Goal: Check status: Check status

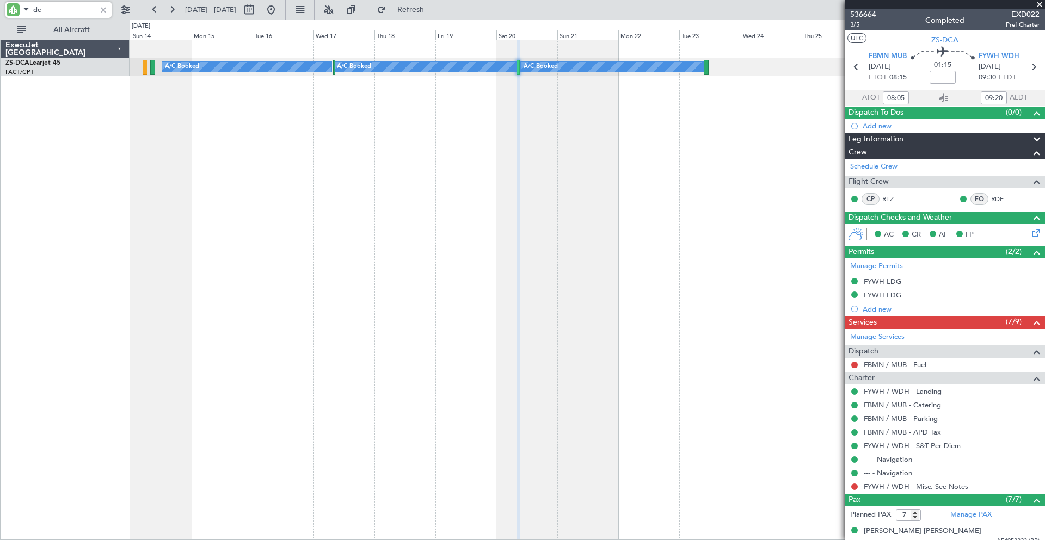
type input "d"
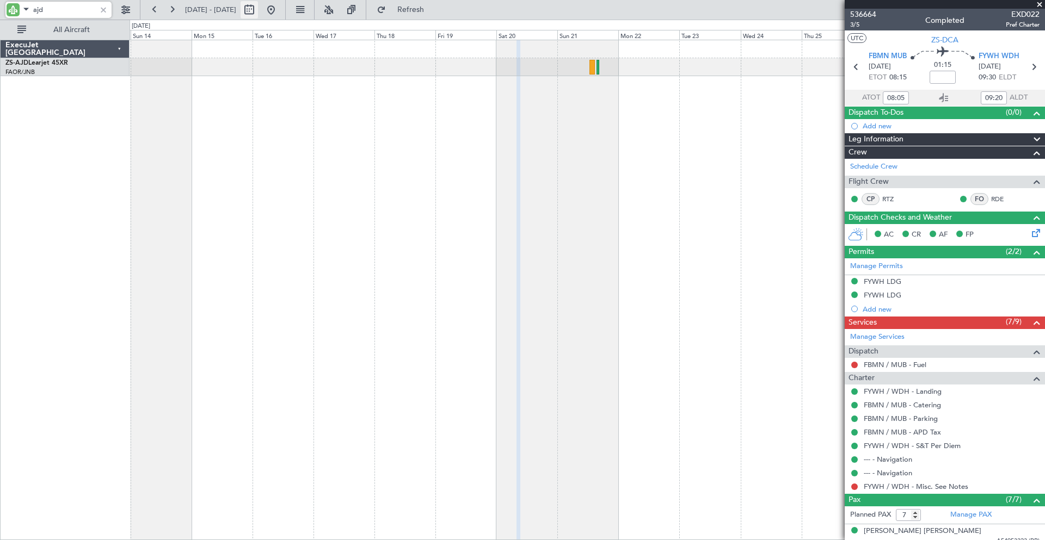
type input "ajd"
click at [258, 10] on button at bounding box center [248, 9] width 17 height 17
select select "9"
select select "2025"
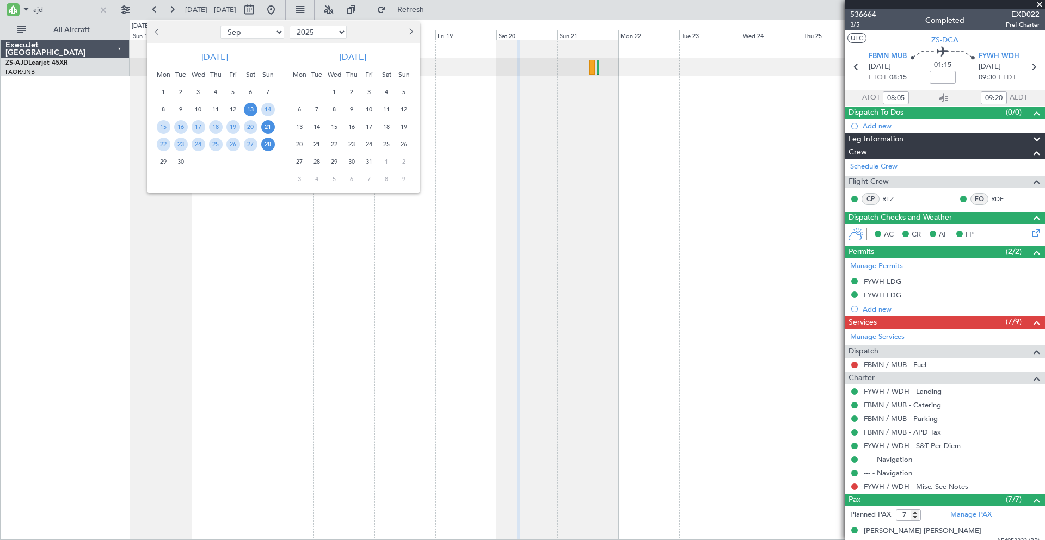
click at [414, 34] on button "Next month" at bounding box center [410, 31] width 12 height 17
click at [411, 31] on span "Next month" at bounding box center [409, 31] width 7 height 7
click at [215, 91] on span "4" at bounding box center [216, 92] width 14 height 14
click at [404, 89] on span "4" at bounding box center [404, 92] width 14 height 14
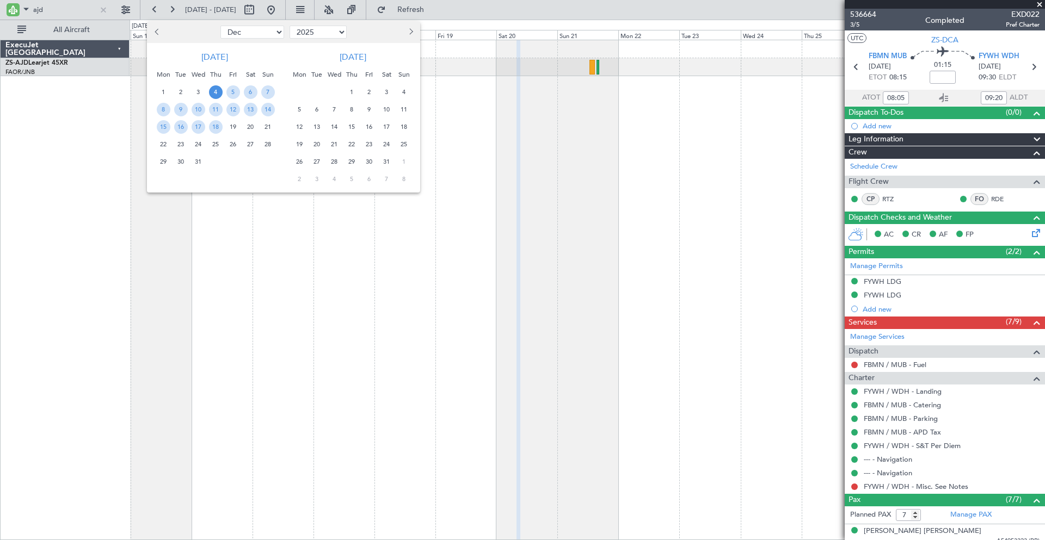
click at [404, 89] on span "4" at bounding box center [404, 92] width 14 height 14
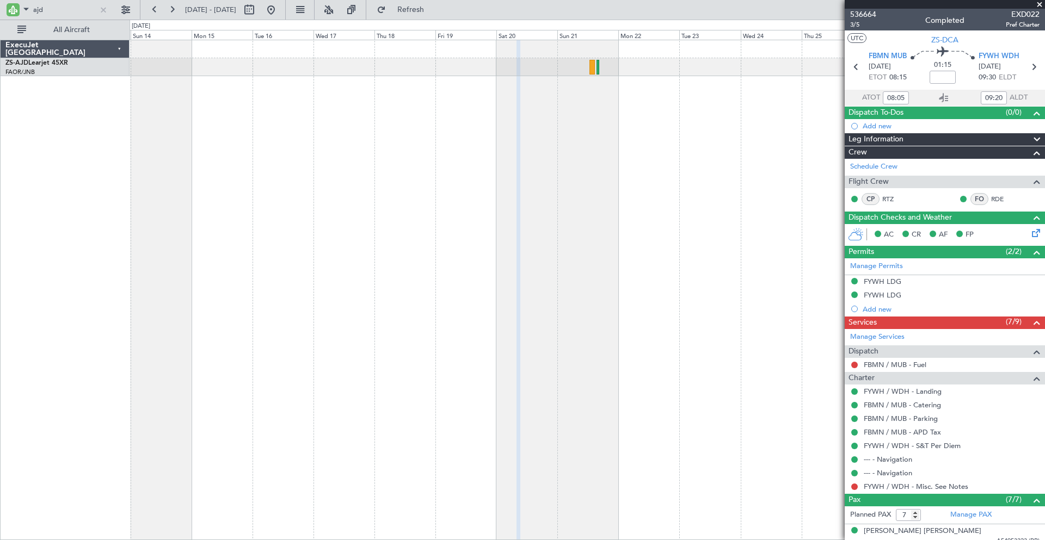
select select "1"
select select "2026"
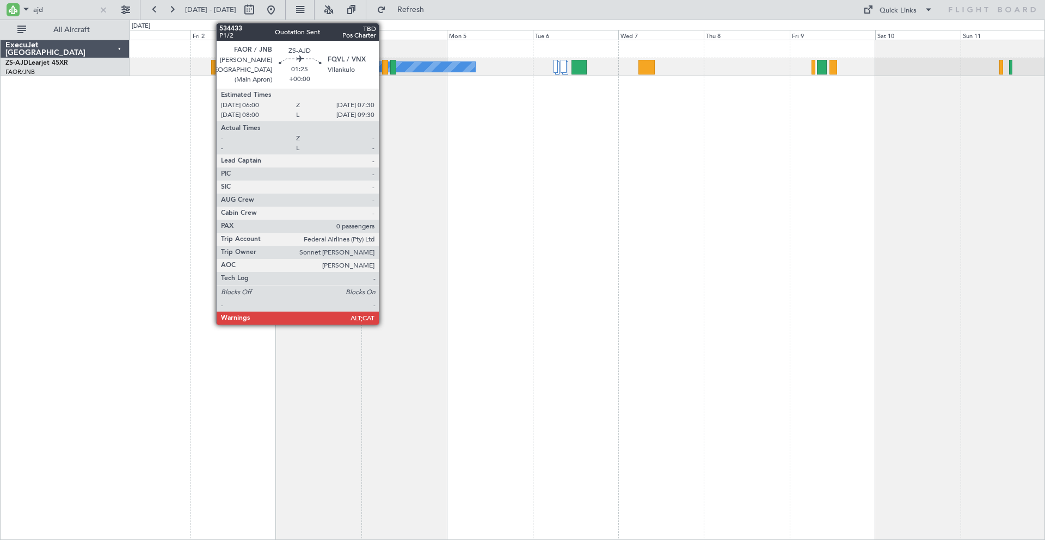
click at [384, 66] on div at bounding box center [384, 67] width 5 height 15
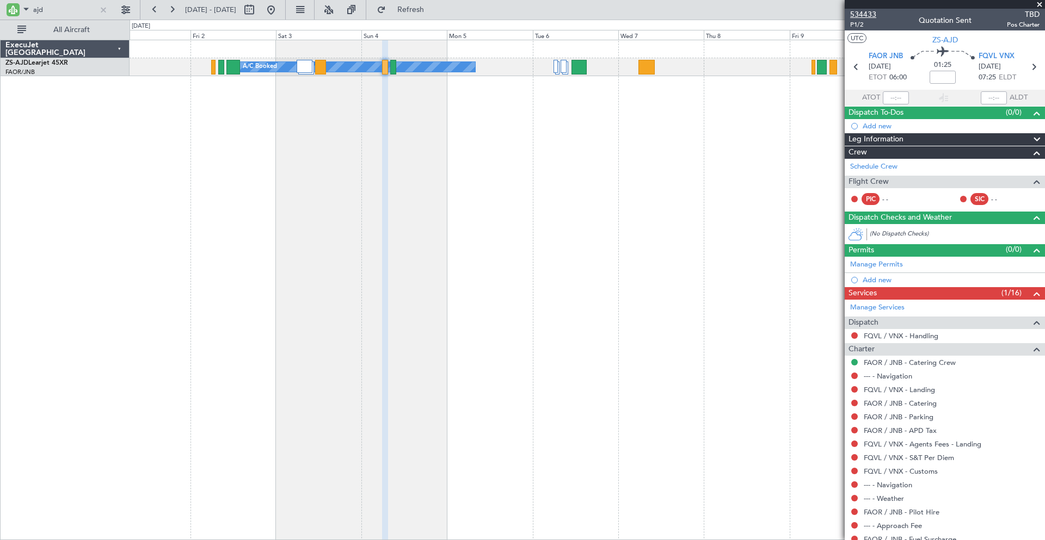
click at [862, 10] on span "534433" at bounding box center [863, 14] width 26 height 11
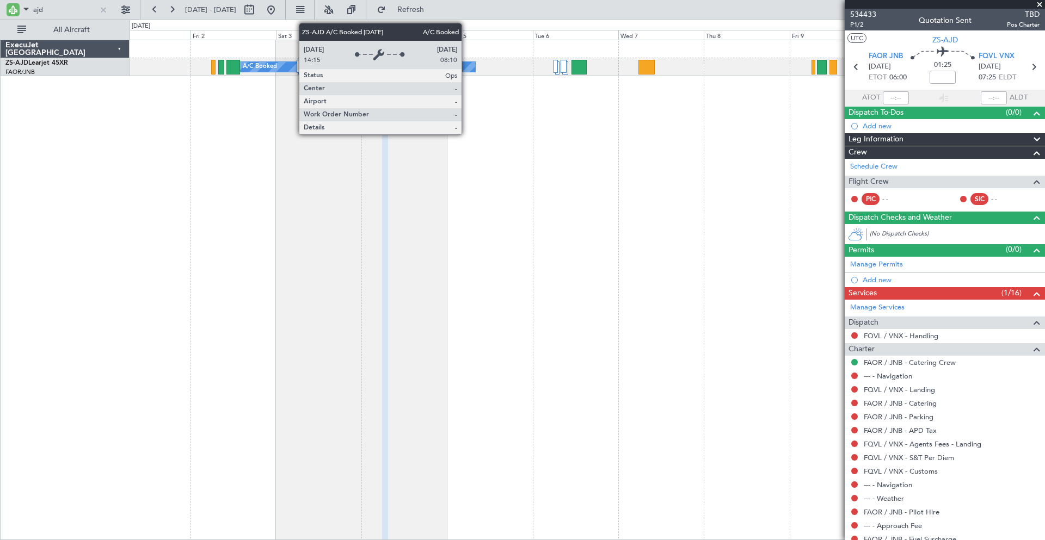
click at [466, 65] on div "A/C Booked" at bounding box center [358, 67] width 234 height 10
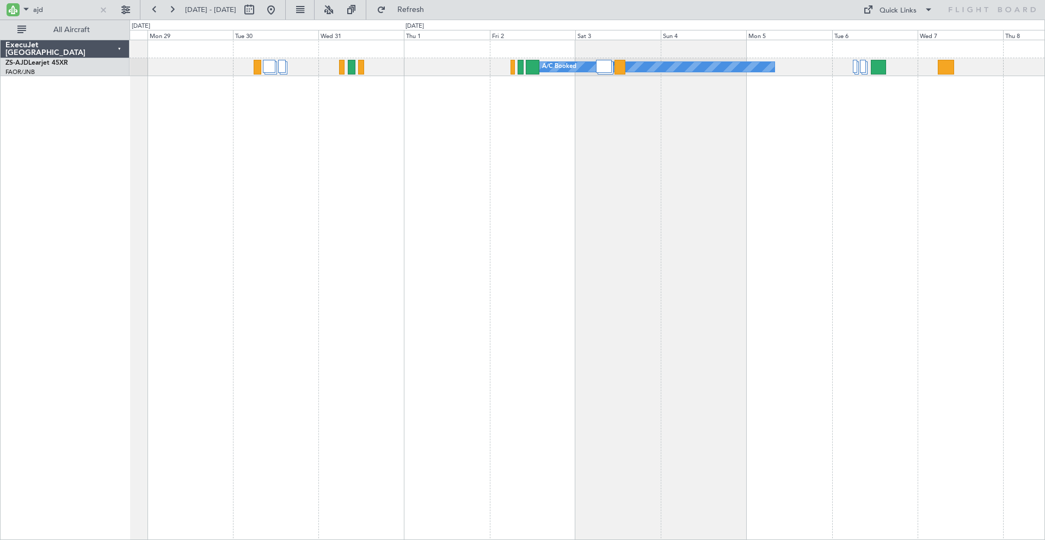
click at [684, 161] on div "A/C Booked A/C Booked" at bounding box center [586, 290] width 915 height 501
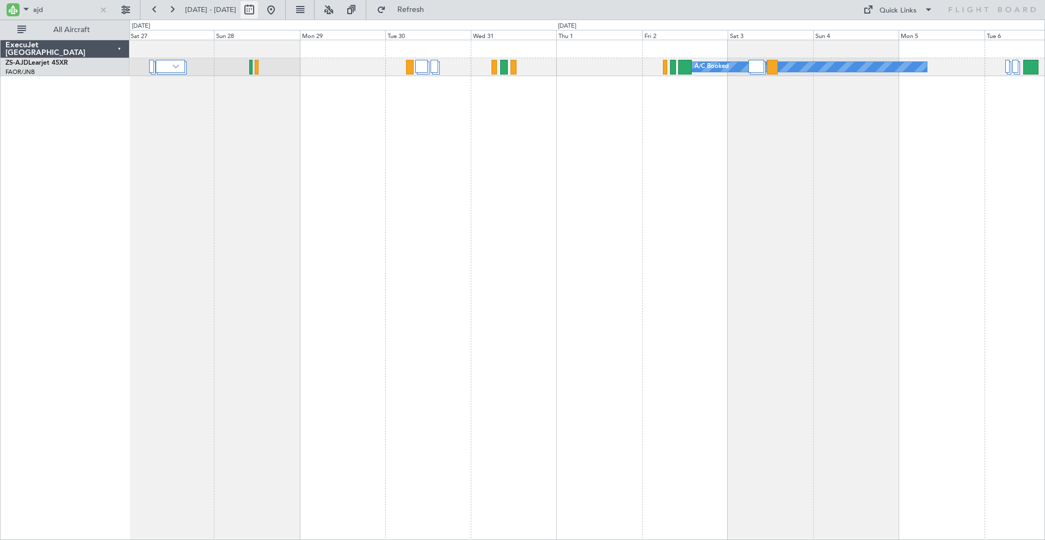
click at [258, 10] on button at bounding box center [248, 9] width 17 height 17
select select "12"
select select "2025"
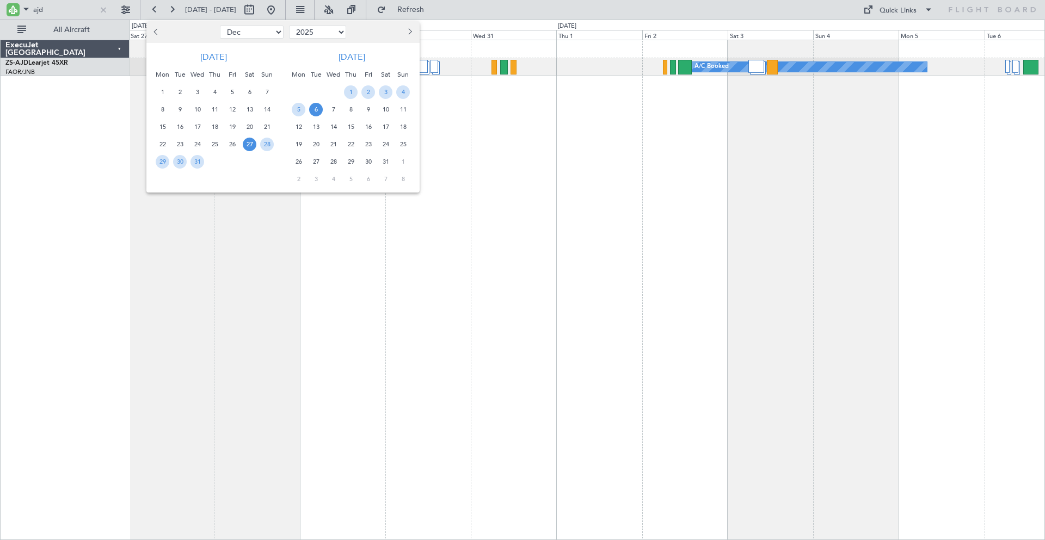
click at [157, 36] on button "Previous month" at bounding box center [157, 31] width 12 height 17
select select "10"
click at [200, 161] on span "29" at bounding box center [197, 162] width 14 height 14
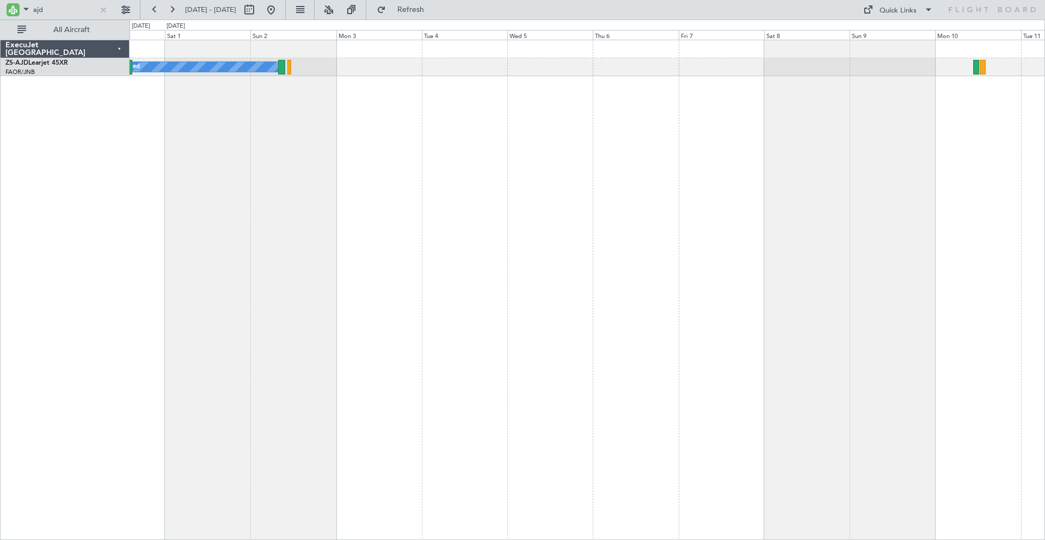
click at [317, 186] on div "A/C Booked A/C Booked A/C Booked A/C Booked" at bounding box center [586, 290] width 915 height 501
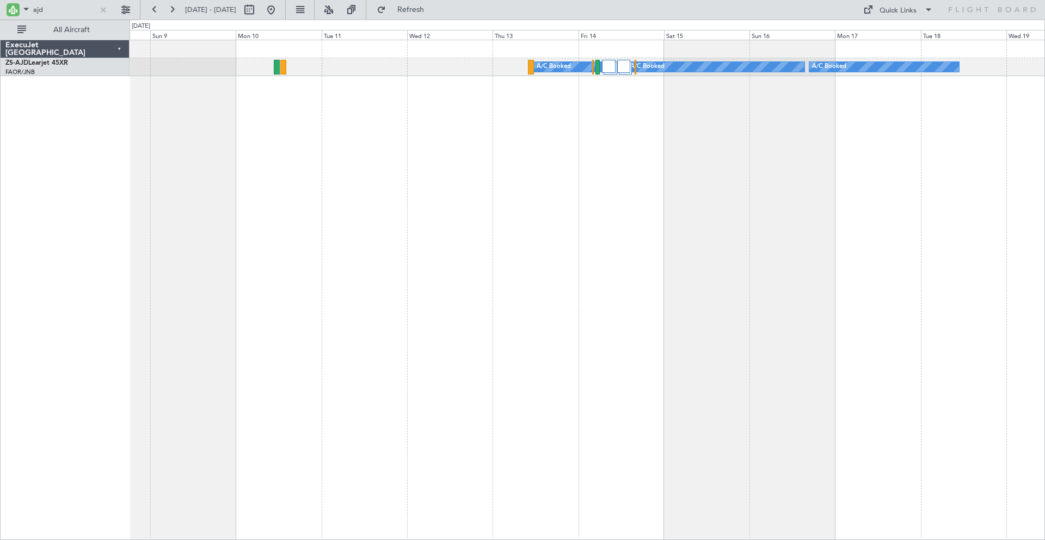
click at [195, 212] on div "A/C Booked A/C Booked A/C Booked" at bounding box center [586, 290] width 915 height 501
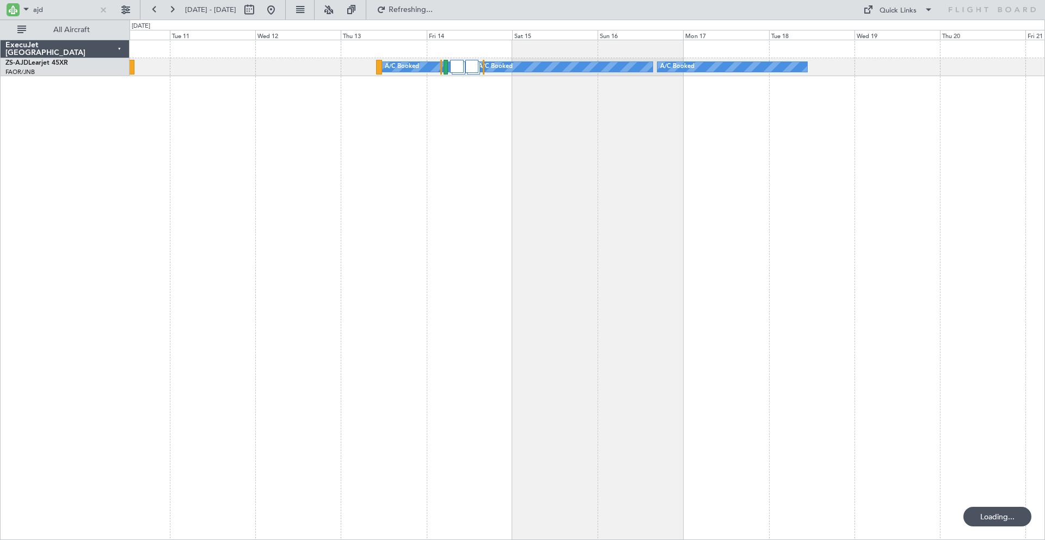
click at [380, 183] on div "A/C Booked A/C Booked A/C Booked" at bounding box center [586, 290] width 915 height 501
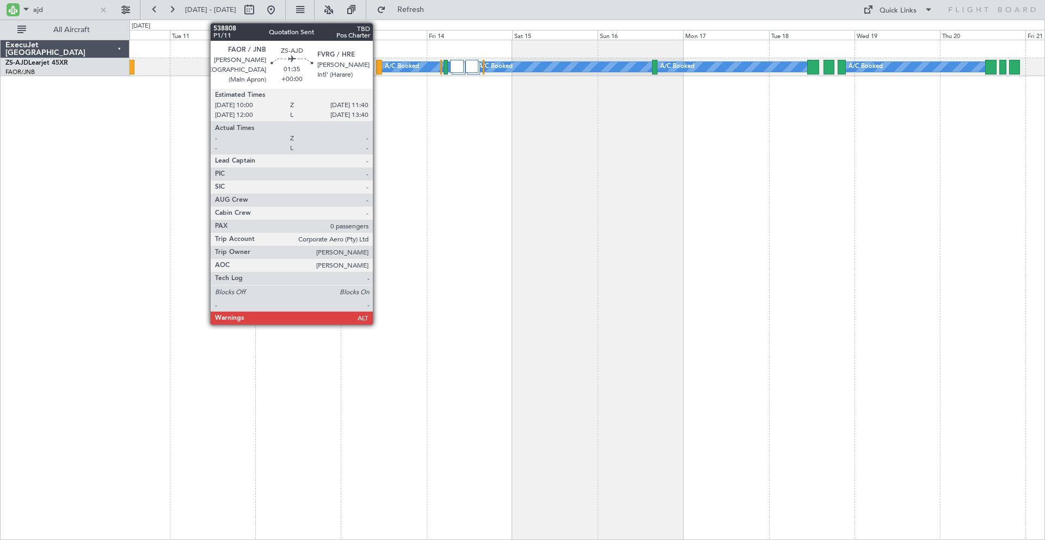
click at [378, 67] on div at bounding box center [379, 67] width 6 height 15
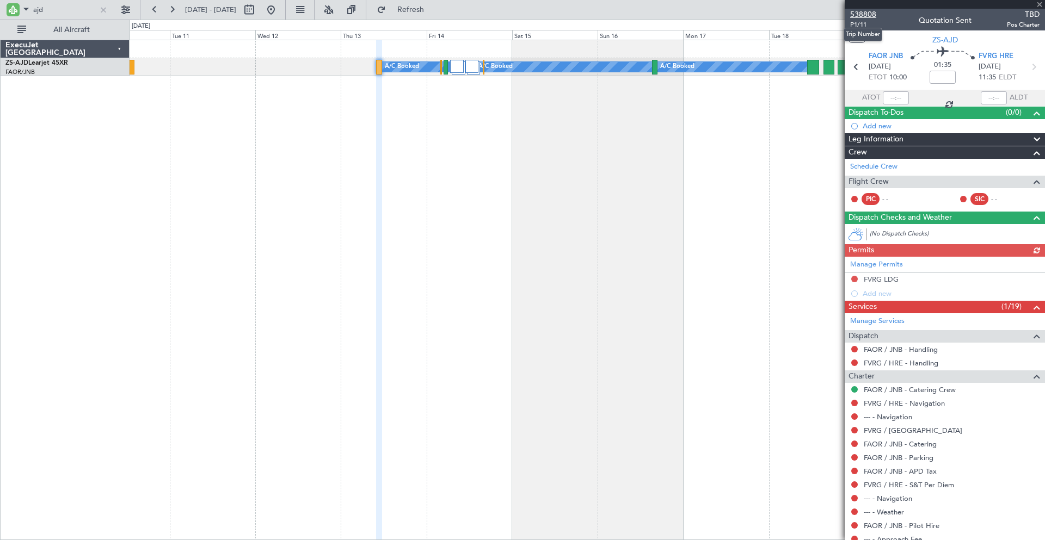
click at [861, 11] on span "538808" at bounding box center [863, 14] width 26 height 11
